Goal: Information Seeking & Learning: Learn about a topic

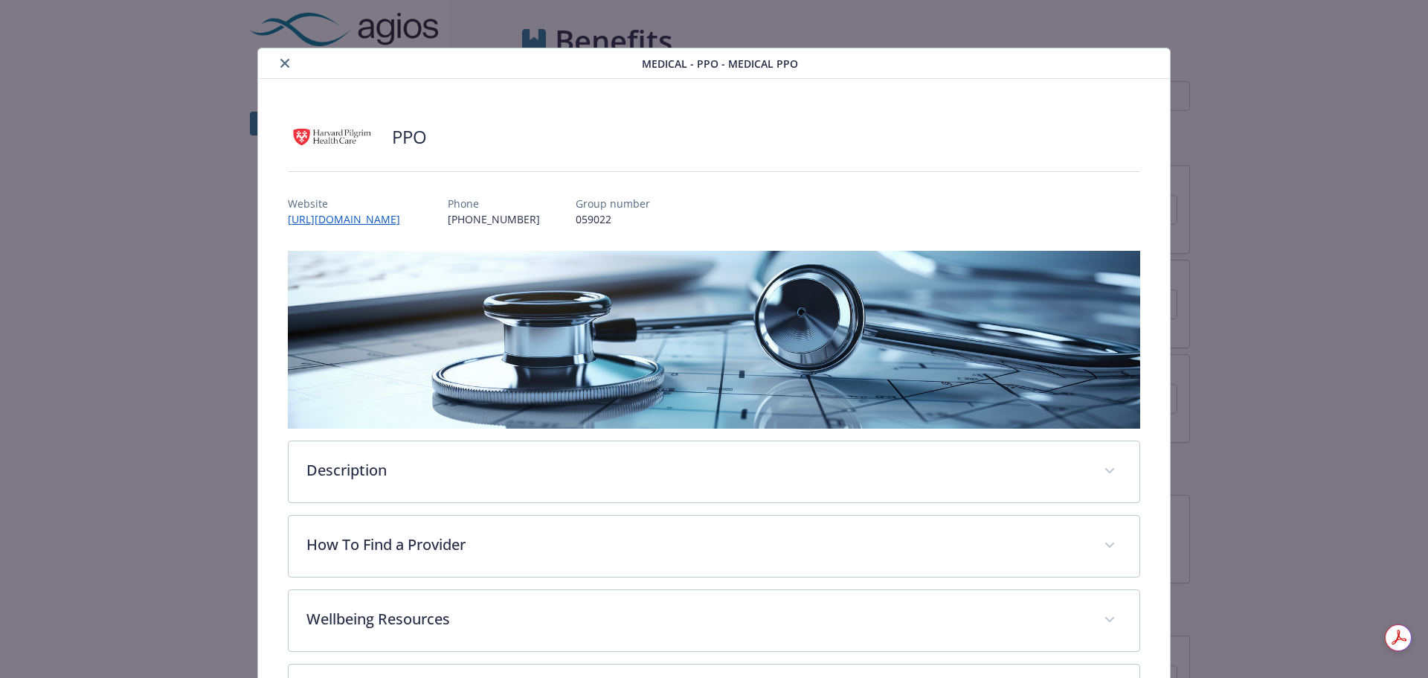
click at [280, 64] on icon "close" at bounding box center [284, 63] width 9 height 9
